Goal: Task Accomplishment & Management: Complete application form

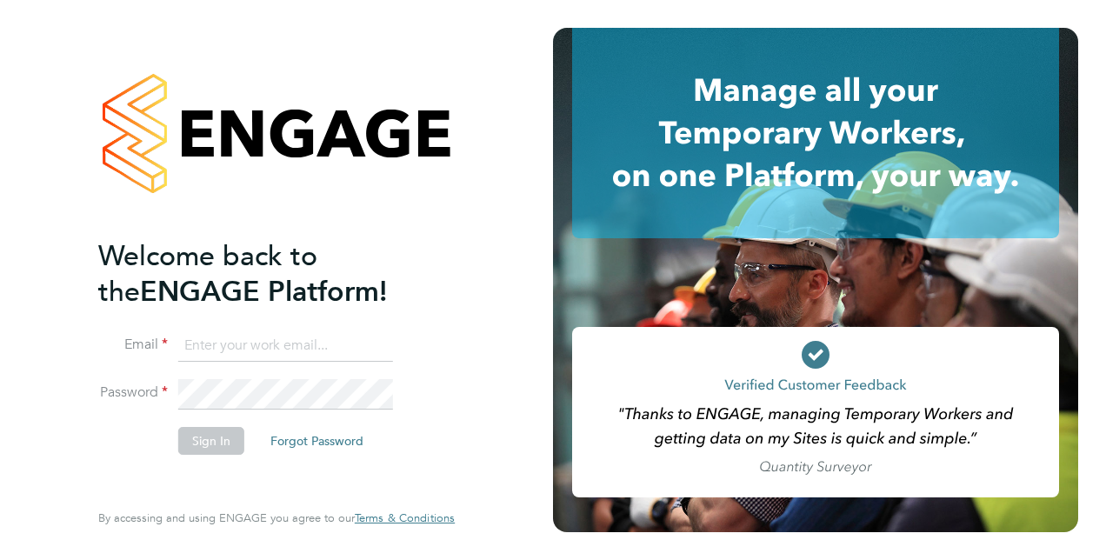
type input "anthony.butterfield@hotmail.com"
click at [224, 438] on button "Sign In" at bounding box center [211, 441] width 66 height 28
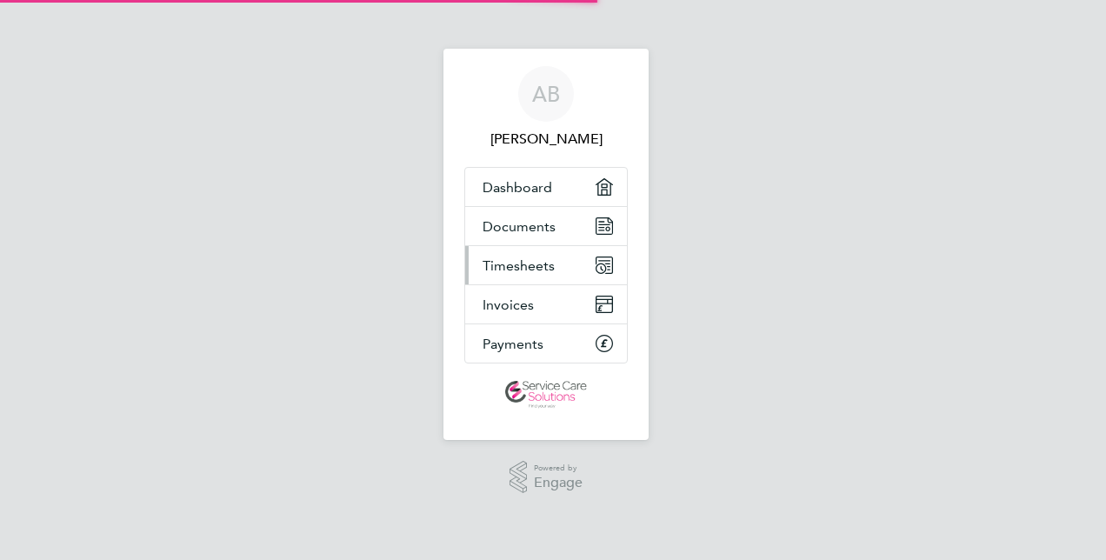
click at [537, 271] on span "Timesheets" at bounding box center [519, 265] width 72 height 17
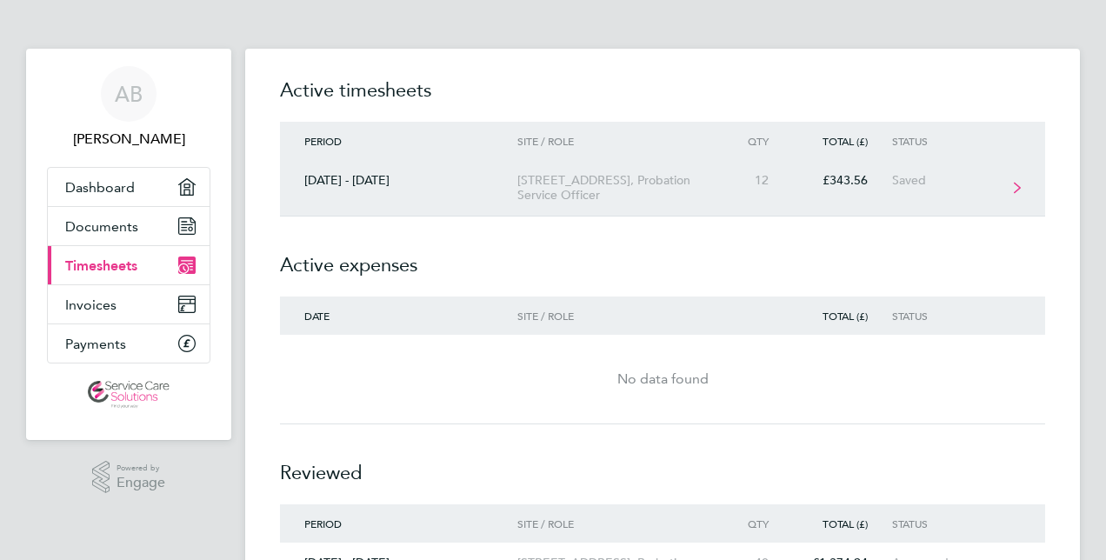
click at [576, 211] on link "[DATE] - [DATE] [STREET_ADDRESS] Service Officer 12 £343.56 Saved" at bounding box center [662, 188] width 765 height 57
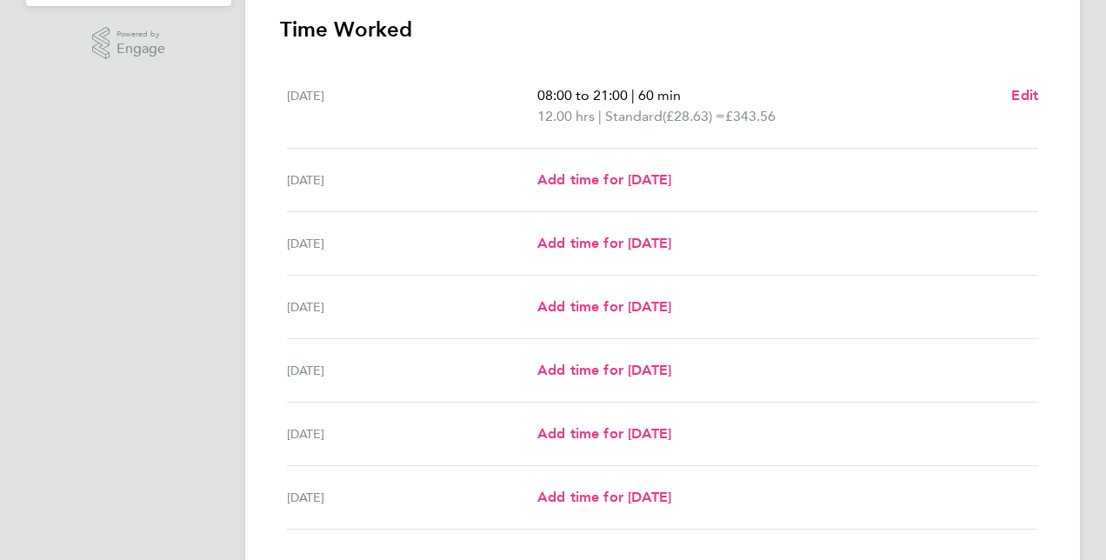
scroll to position [435, 0]
click at [610, 181] on span "Add time for [DATE]" at bounding box center [604, 178] width 134 height 17
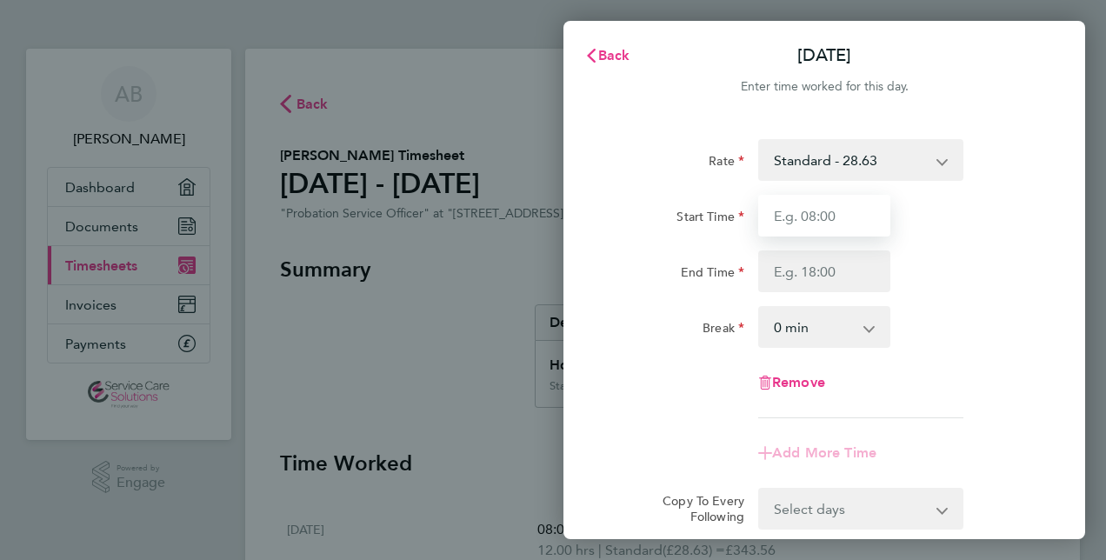
click at [814, 219] on input "Start Time" at bounding box center [824, 216] width 132 height 42
type input "08:00"
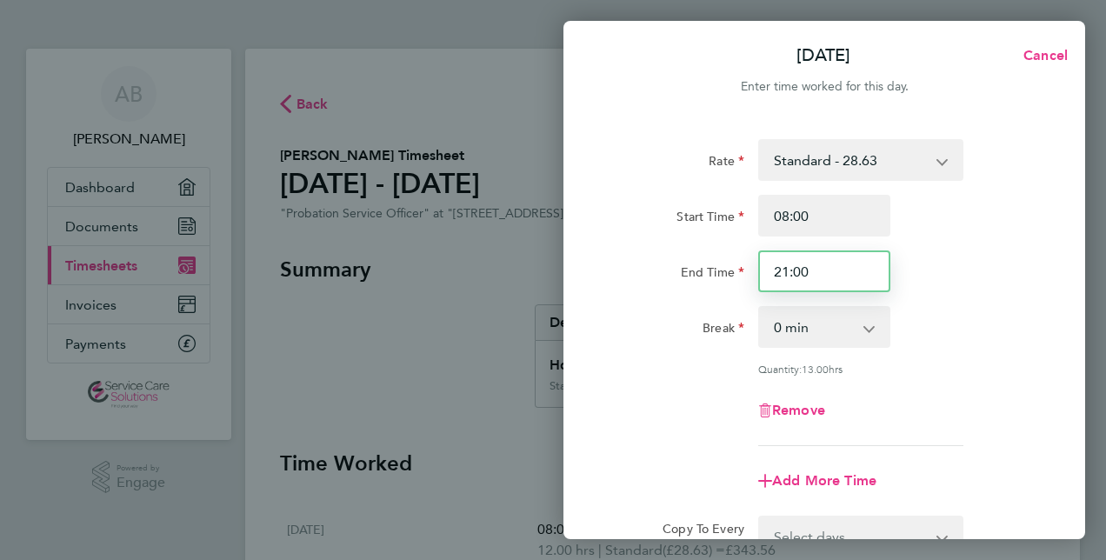
drag, startPoint x: 819, startPoint y: 269, endPoint x: 748, endPoint y: 270, distance: 71.3
click at [748, 270] on div "End Time 21:00" at bounding box center [824, 271] width 438 height 42
type input "18:00"
click at [974, 296] on div "Rate Standard - 28.63 Start Time 08:00 End Time 18:00 Break 0 min 15 min 30 min…" at bounding box center [824, 292] width 424 height 307
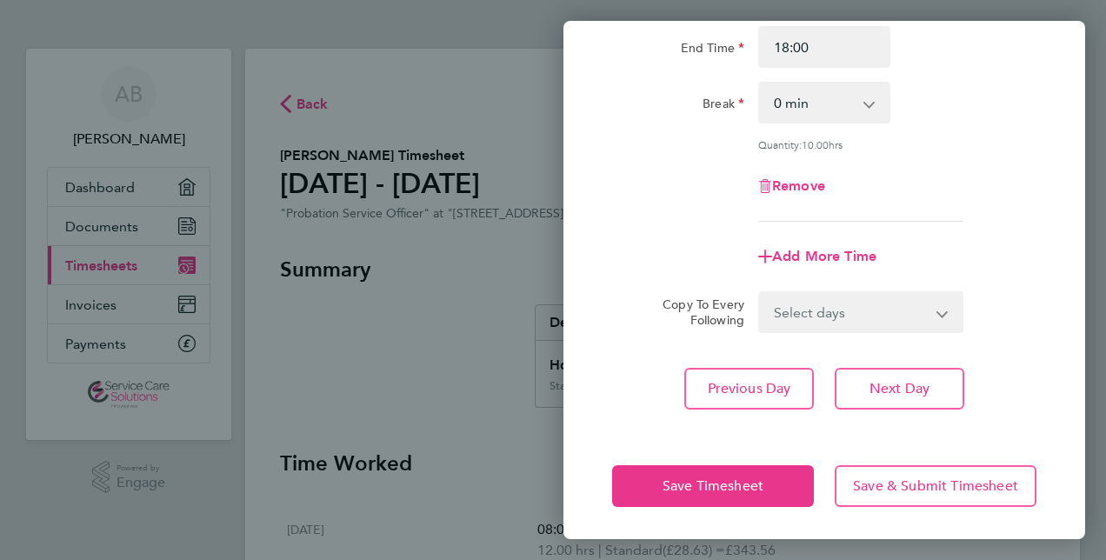
scroll to position [225, 0]
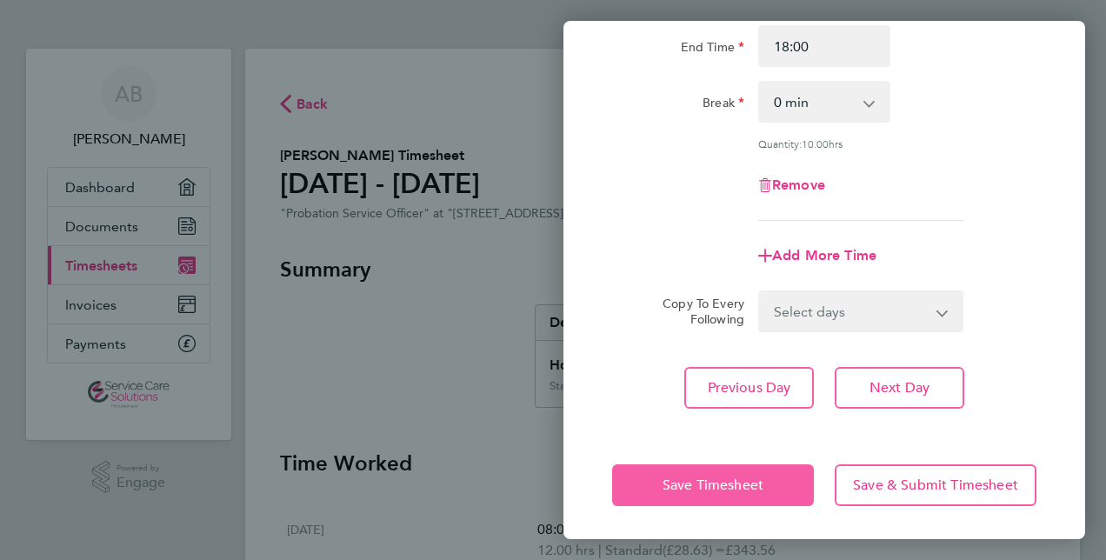
click at [759, 480] on span "Save Timesheet" at bounding box center [713, 484] width 101 height 17
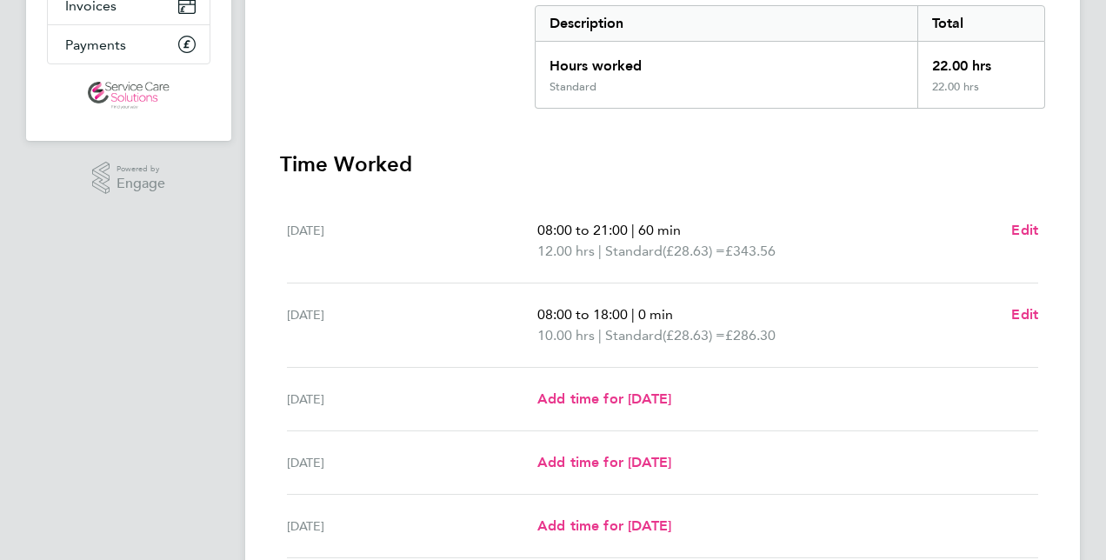
scroll to position [348, 0]
